Goal: Task Accomplishment & Management: Manage account settings

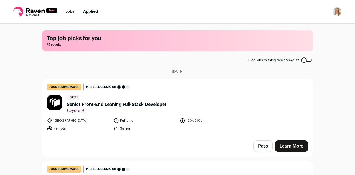
click at [336, 10] on img "Open dropdown" at bounding box center [337, 11] width 9 height 9
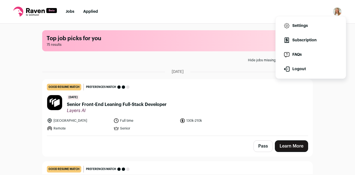
click at [303, 28] on link "Settings" at bounding box center [310, 25] width 61 height 13
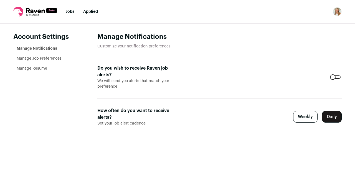
click at [333, 78] on div at bounding box center [335, 76] width 11 height 3
click at [37, 69] on link "Manage Resume" at bounding box center [32, 69] width 31 height 4
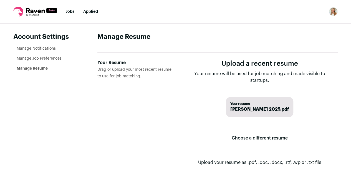
click at [332, 10] on img "Open dropdown" at bounding box center [333, 11] width 9 height 9
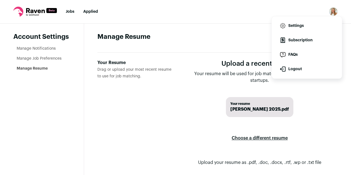
click at [308, 30] on link "Settings" at bounding box center [306, 25] width 61 height 13
